Goal: Information Seeking & Learning: Learn about a topic

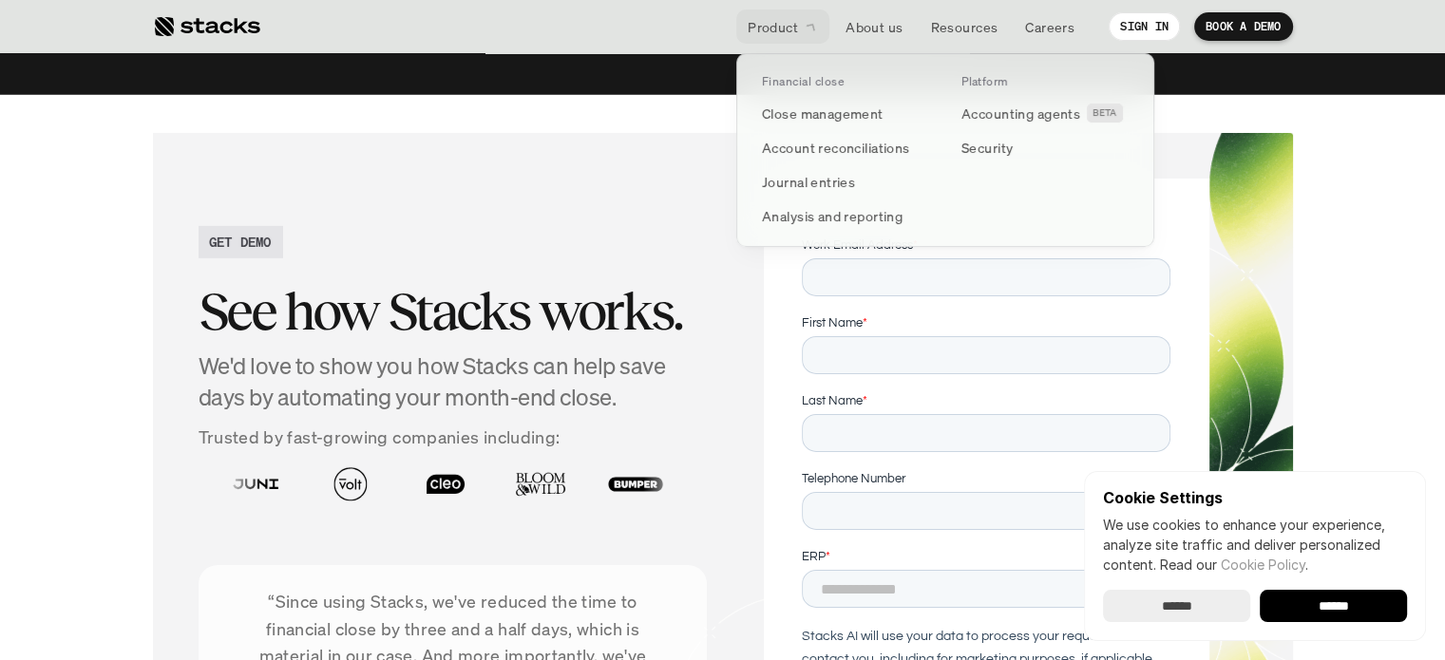
click at [790, 32] on p "Product" at bounding box center [773, 27] width 50 height 20
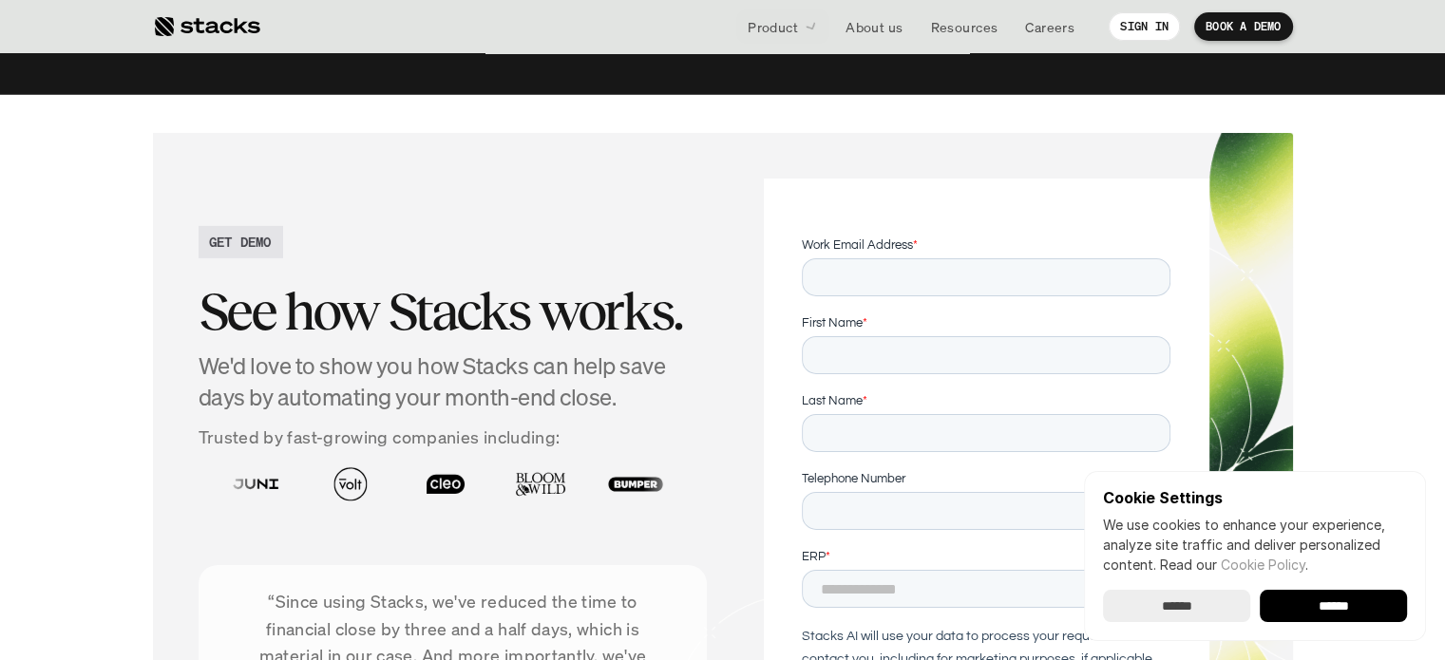
click at [246, 34] on div at bounding box center [206, 26] width 107 height 23
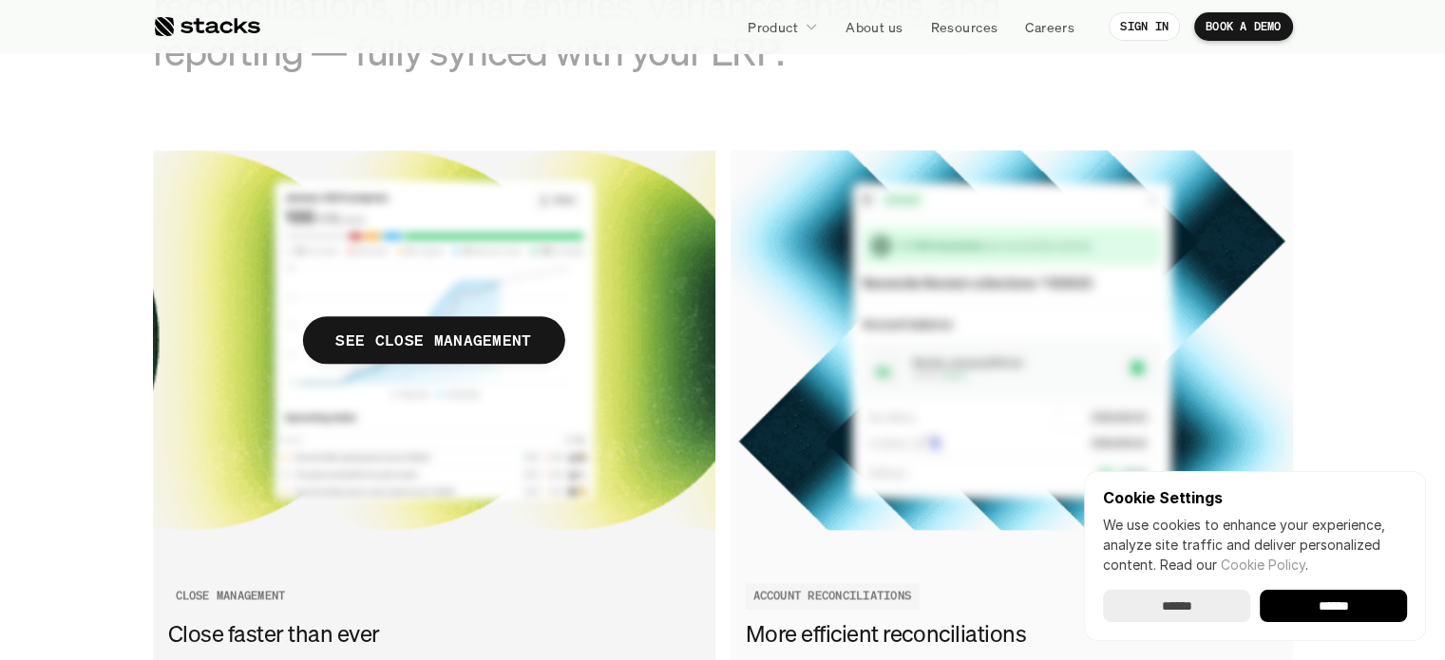
scroll to position [2426, 0]
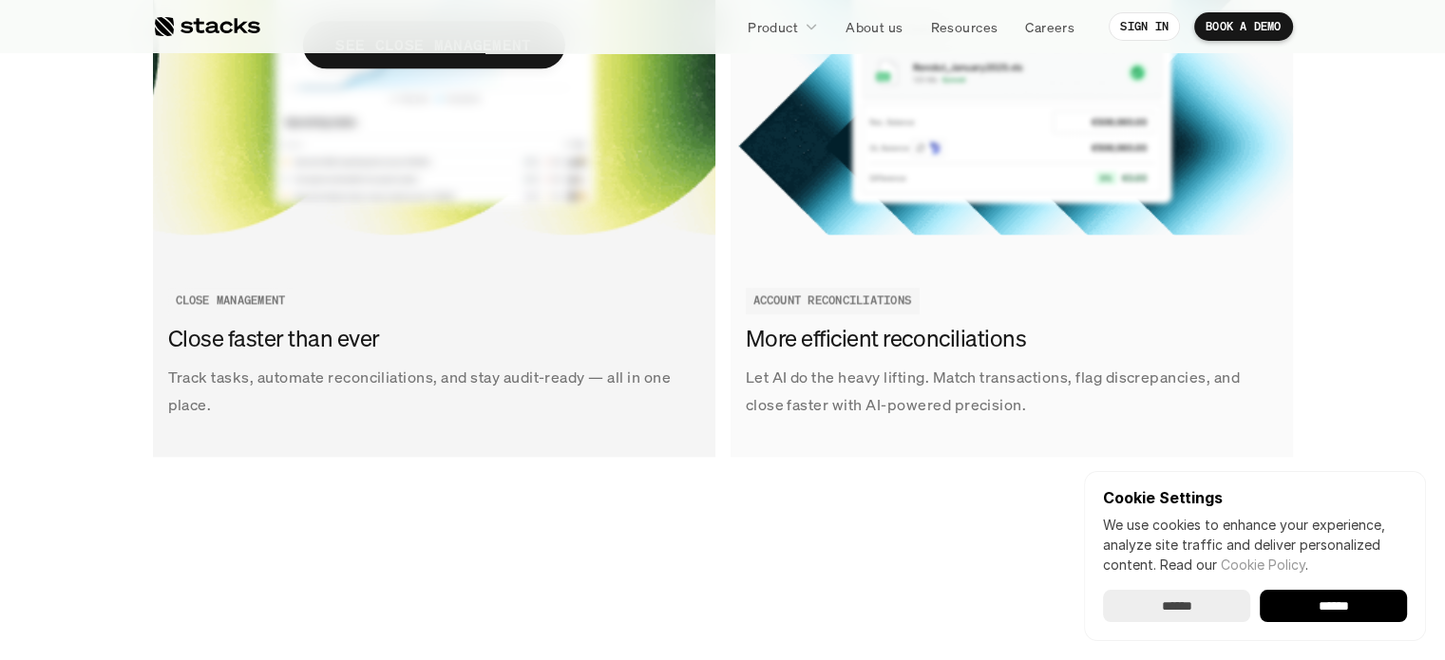
click at [486, 266] on link "SEE CLOSE MANAGEMENT Track tasks, automate reconciliations, and stay audit-read…" at bounding box center [434, 156] width 562 height 602
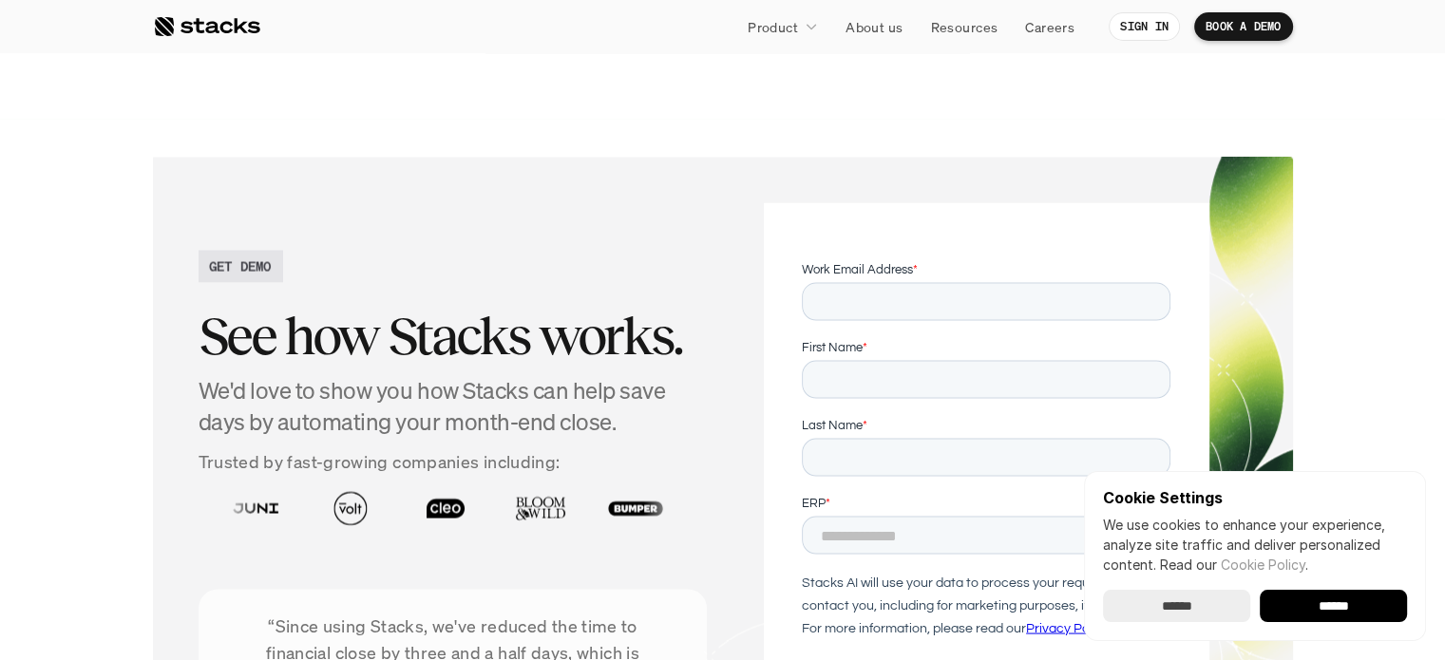
scroll to position [3705, 0]
